Goal: Task Accomplishment & Management: Manage account settings

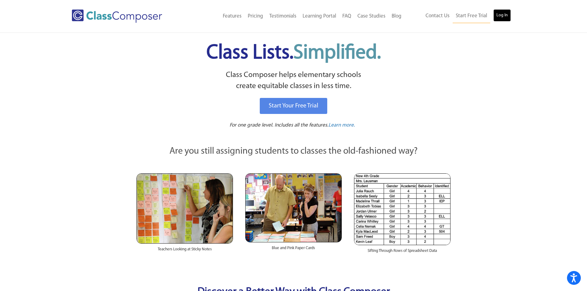
click at [500, 12] on link "Log In" at bounding box center [502, 15] width 18 height 12
click at [513, 18] on div "Contact Us Start Free Trial Log In" at bounding box center [459, 16] width 111 height 14
click at [499, 19] on link "Log In" at bounding box center [502, 15] width 18 height 12
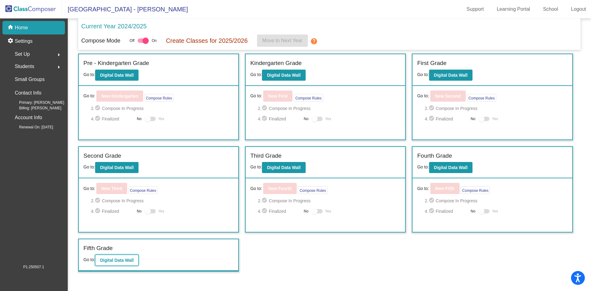
click at [114, 258] on b "Digital Data Wall" at bounding box center [117, 260] width 34 height 5
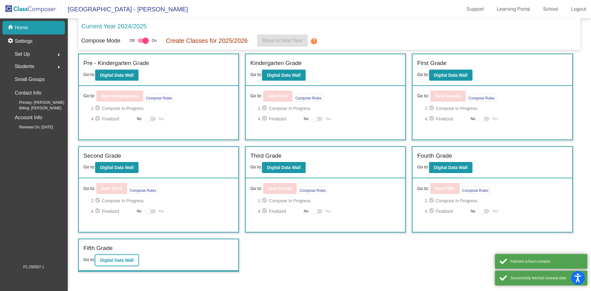
click at [123, 261] on b "Digital Data Wall" at bounding box center [117, 260] width 34 height 5
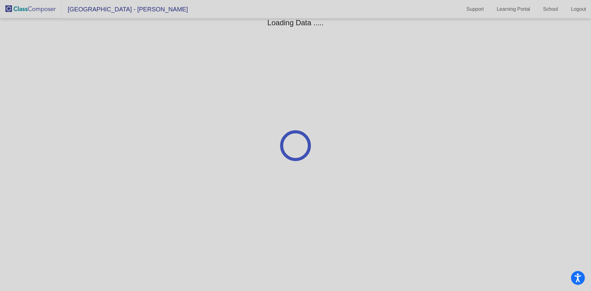
click at [572, 10] on div at bounding box center [295, 145] width 591 height 291
click at [579, 8] on div at bounding box center [295, 145] width 591 height 291
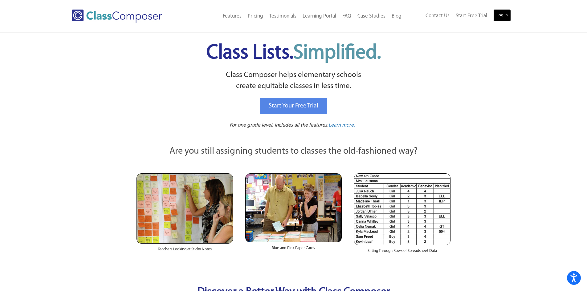
click at [502, 19] on link "Log In" at bounding box center [502, 15] width 18 height 12
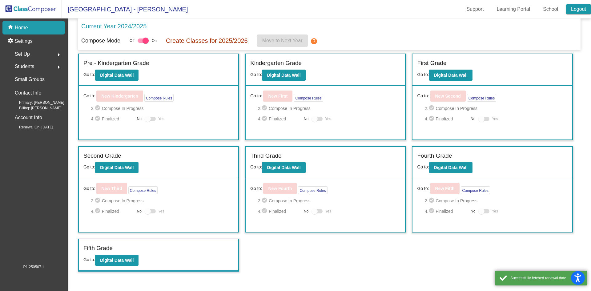
click at [576, 10] on link "Logout" at bounding box center [578, 9] width 25 height 10
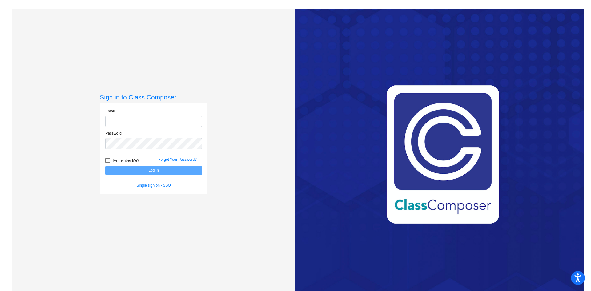
click at [128, 125] on input "email" at bounding box center [153, 121] width 97 height 11
type input "[EMAIL_ADDRESS][DOMAIN_NAME]"
click at [105, 166] on button "Log In" at bounding box center [153, 170] width 97 height 9
click at [151, 172] on button "Log In" at bounding box center [153, 170] width 97 height 9
click at [139, 169] on button "Log In" at bounding box center [153, 170] width 97 height 9
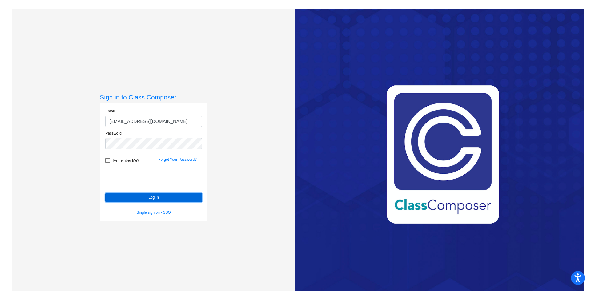
click at [139, 200] on button "Log In" at bounding box center [153, 197] width 97 height 9
